Goal: Entertainment & Leisure: Consume media (video, audio)

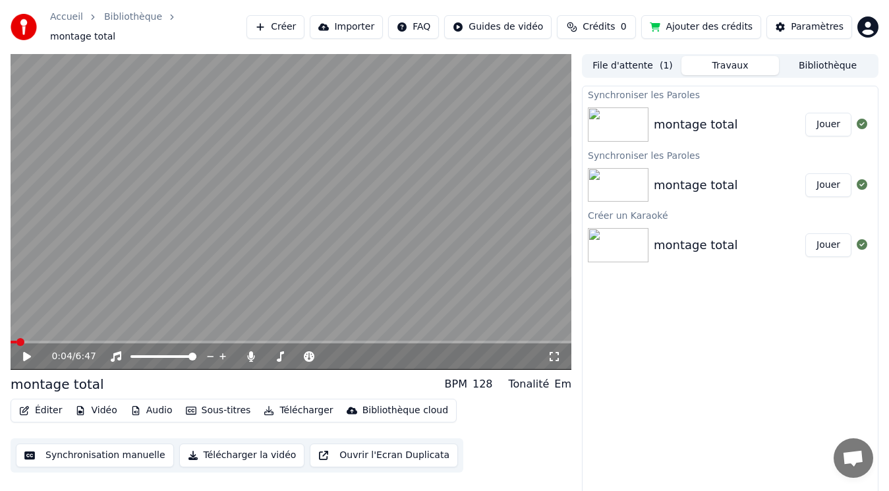
scroll to position [5, 0]
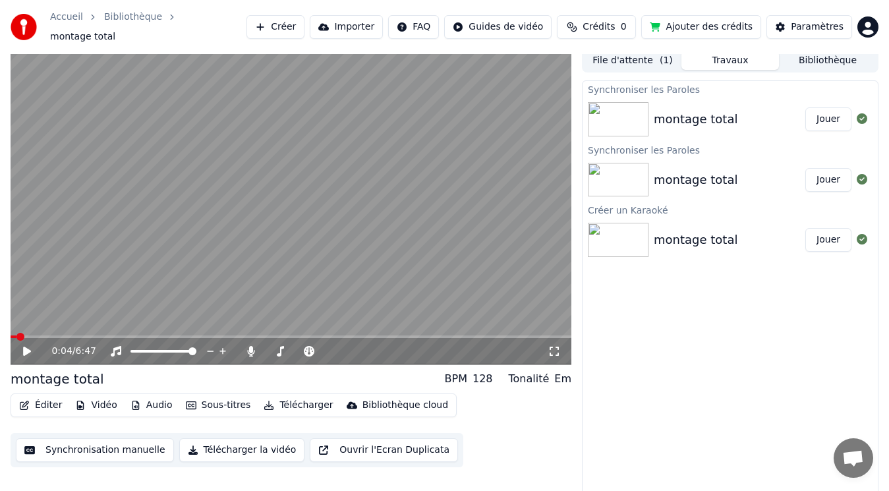
click at [617, 175] on img at bounding box center [618, 180] width 61 height 34
click at [832, 175] on button "Jouer" at bounding box center [829, 180] width 46 height 24
click at [26, 347] on icon at bounding box center [27, 351] width 7 height 8
click at [829, 112] on button "Jouer" at bounding box center [829, 119] width 46 height 24
click at [26, 351] on div "0:18 / 6:47" at bounding box center [291, 351] width 551 height 13
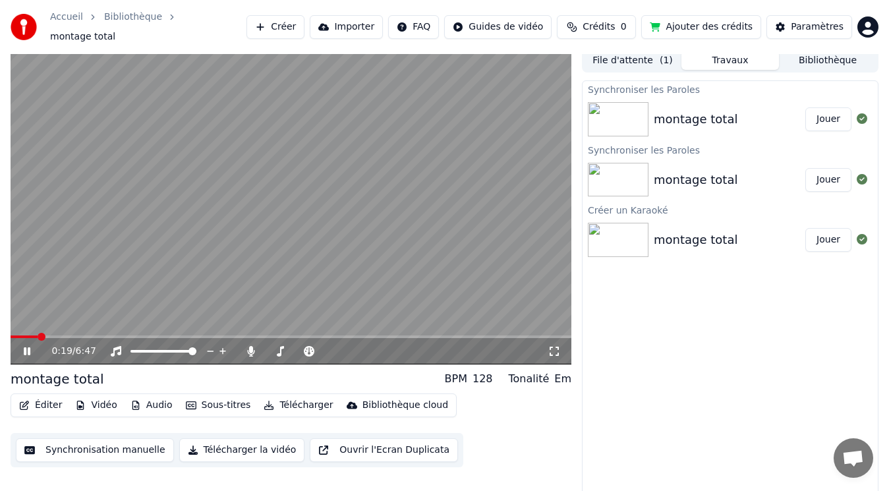
click at [23, 346] on icon at bounding box center [36, 351] width 30 height 11
click at [827, 239] on button "Jouer" at bounding box center [829, 240] width 46 height 24
click at [25, 347] on icon at bounding box center [27, 351] width 7 height 8
